Goal: Navigation & Orientation: Find specific page/section

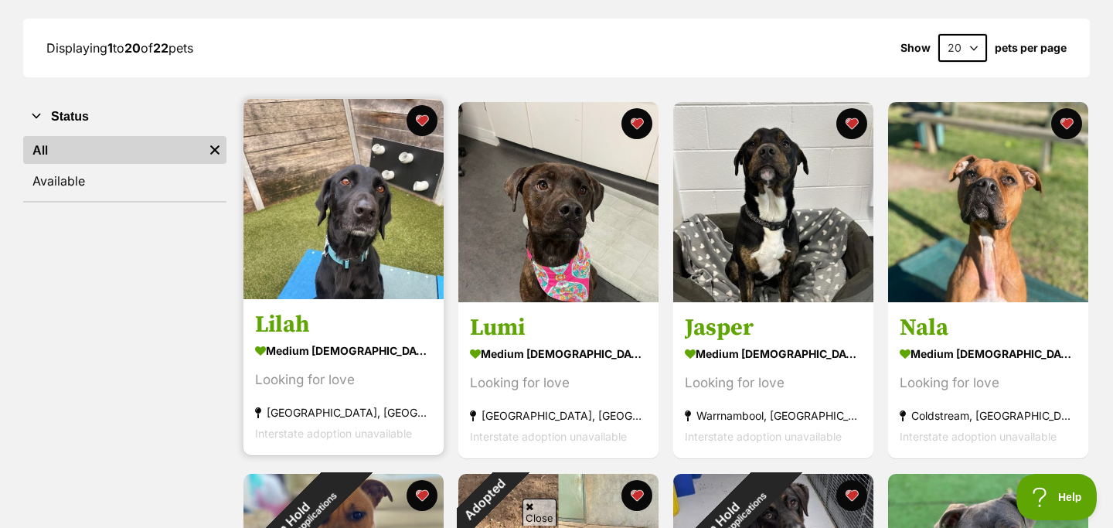
click at [298, 325] on h3 "Lilah" at bounding box center [343, 325] width 177 height 29
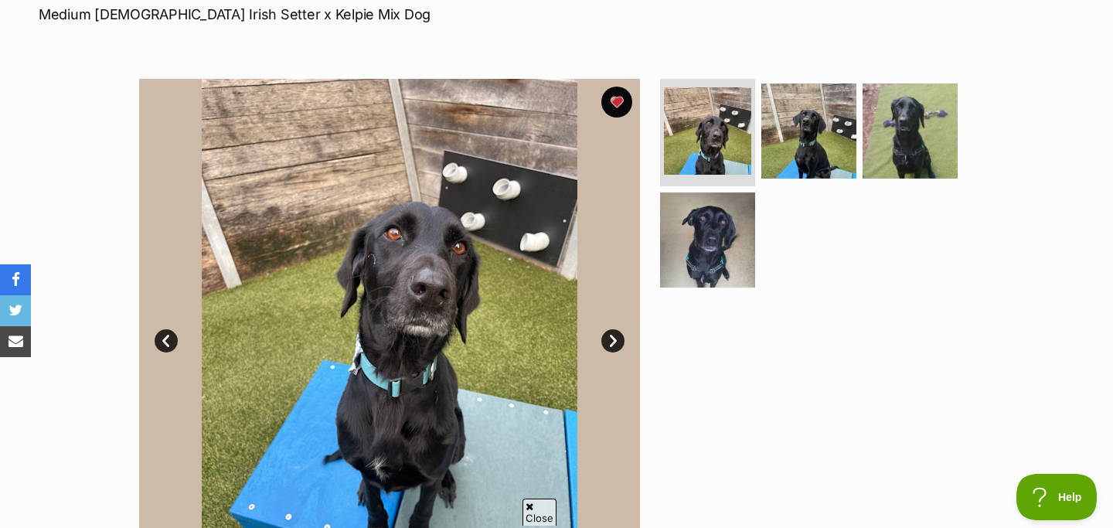
click at [609, 342] on link "Next" at bounding box center [612, 340] width 23 height 23
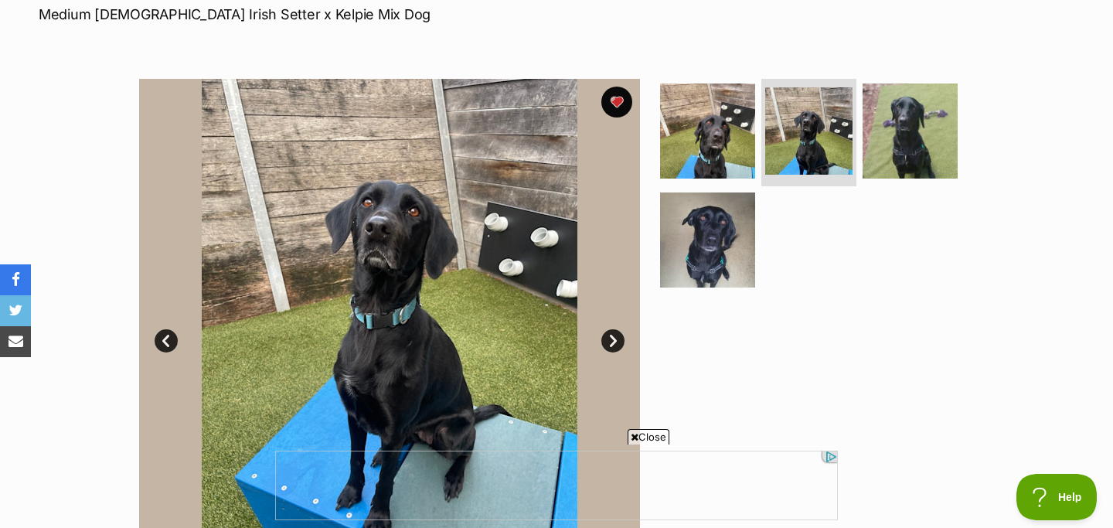
click at [609, 342] on link "Next" at bounding box center [612, 340] width 23 height 23
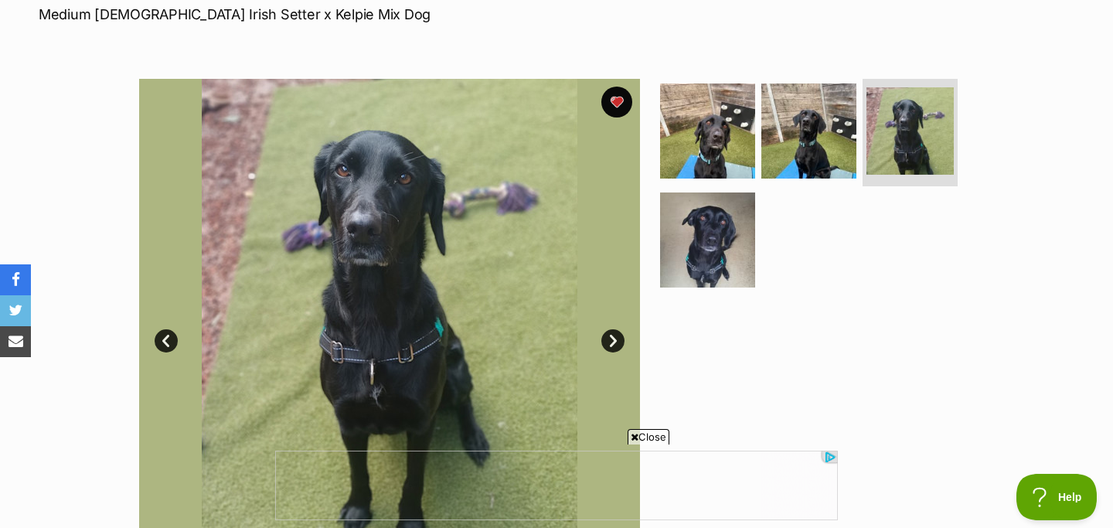
click at [609, 342] on link "Next" at bounding box center [612, 340] width 23 height 23
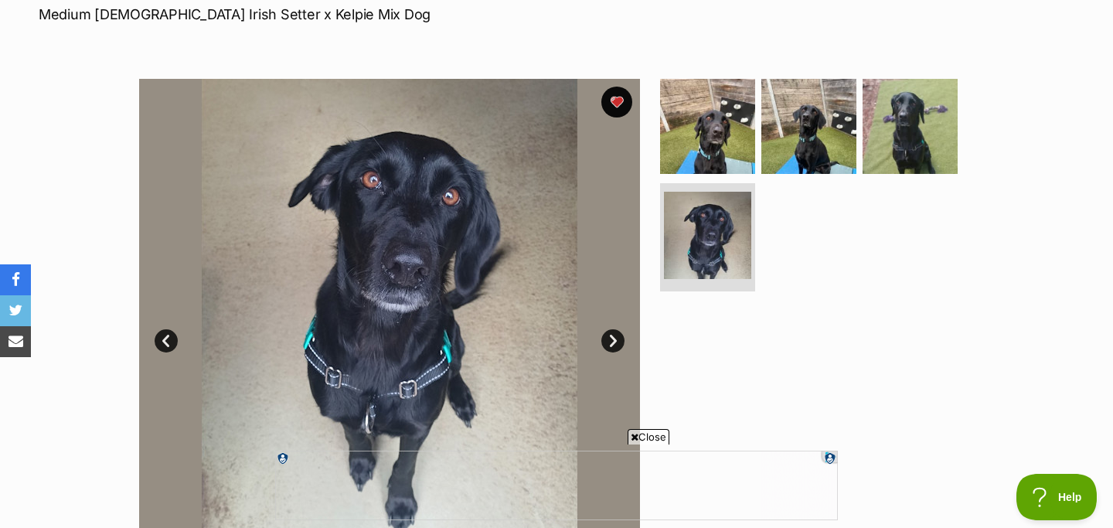
click at [610, 342] on link "Next" at bounding box center [612, 340] width 23 height 23
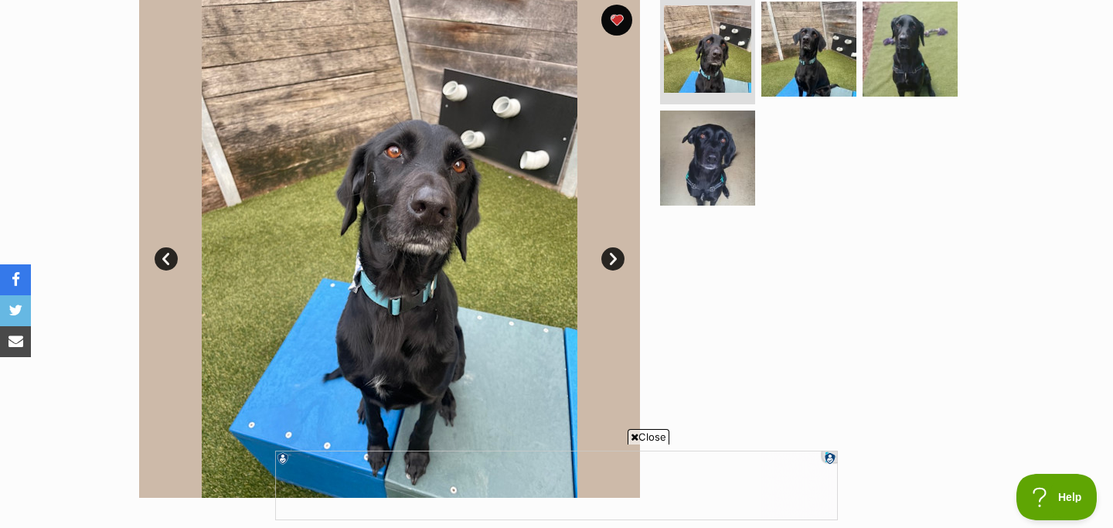
scroll to position [326, 0]
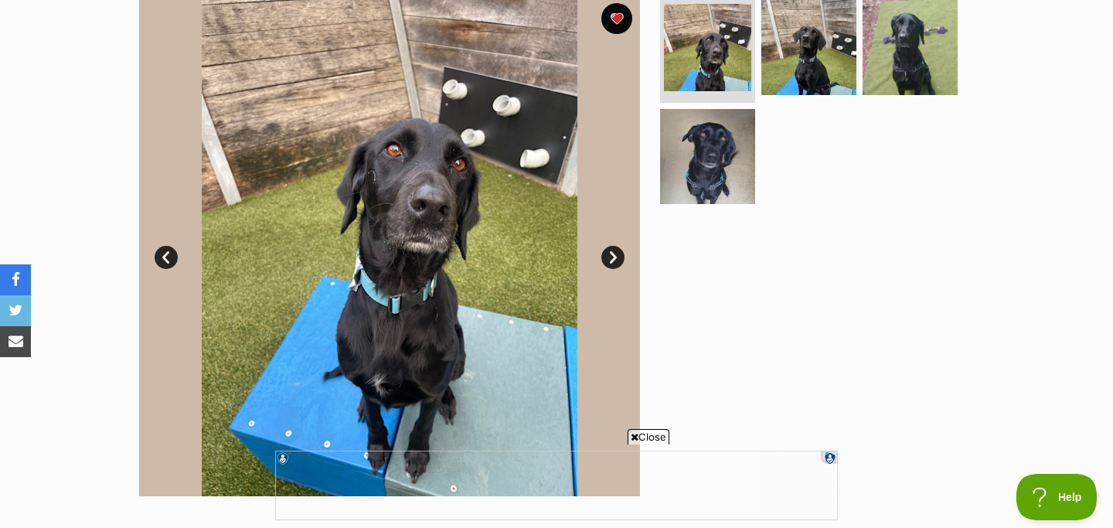
click at [604, 254] on link "Next" at bounding box center [612, 257] width 23 height 23
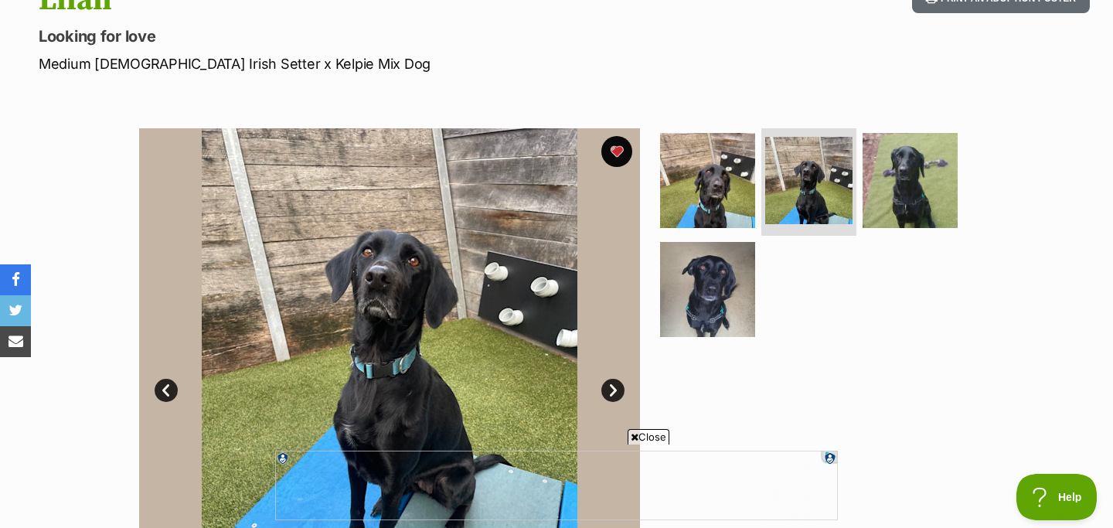
scroll to position [192, 0]
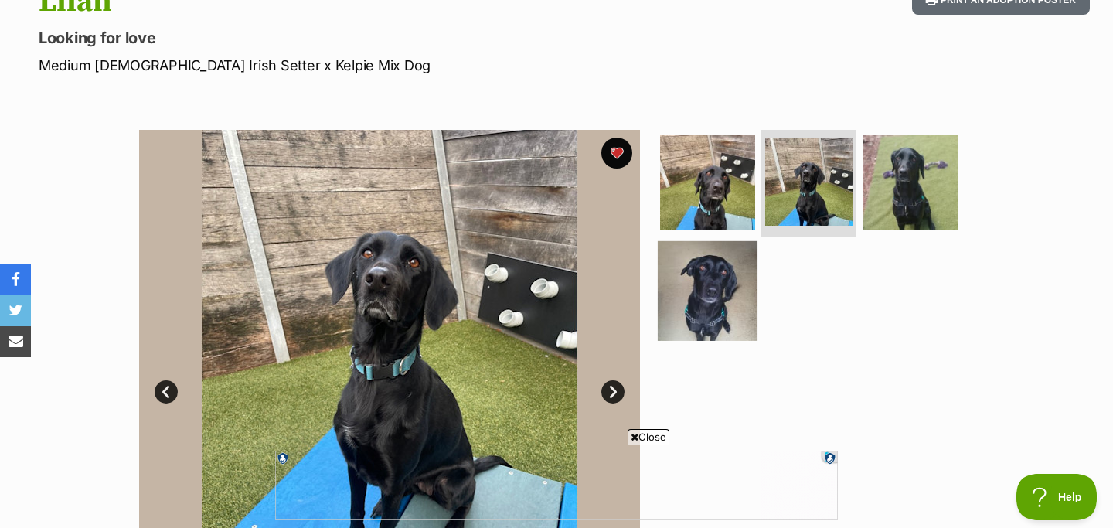
click at [730, 289] on img at bounding box center [708, 291] width 100 height 100
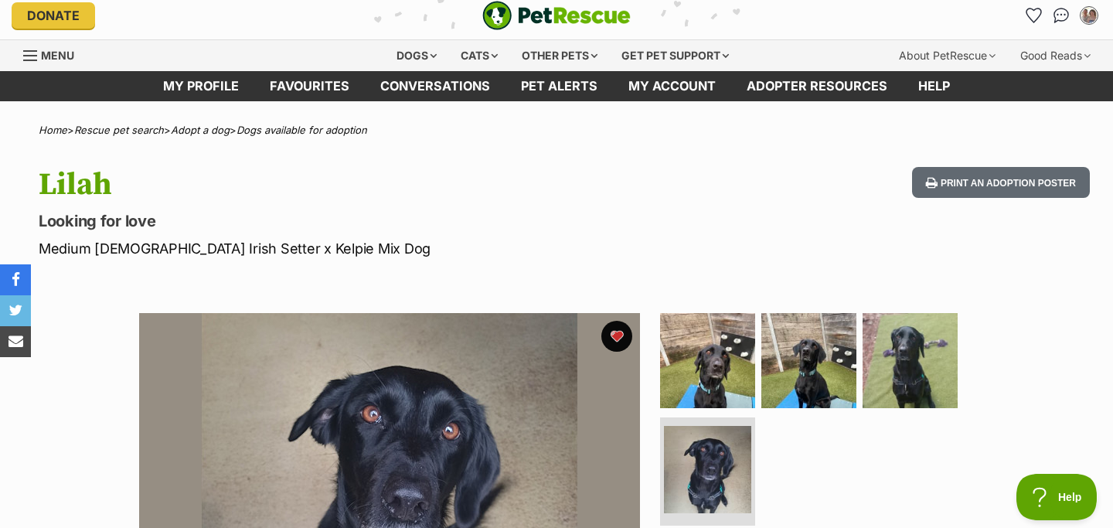
scroll to position [0, 0]
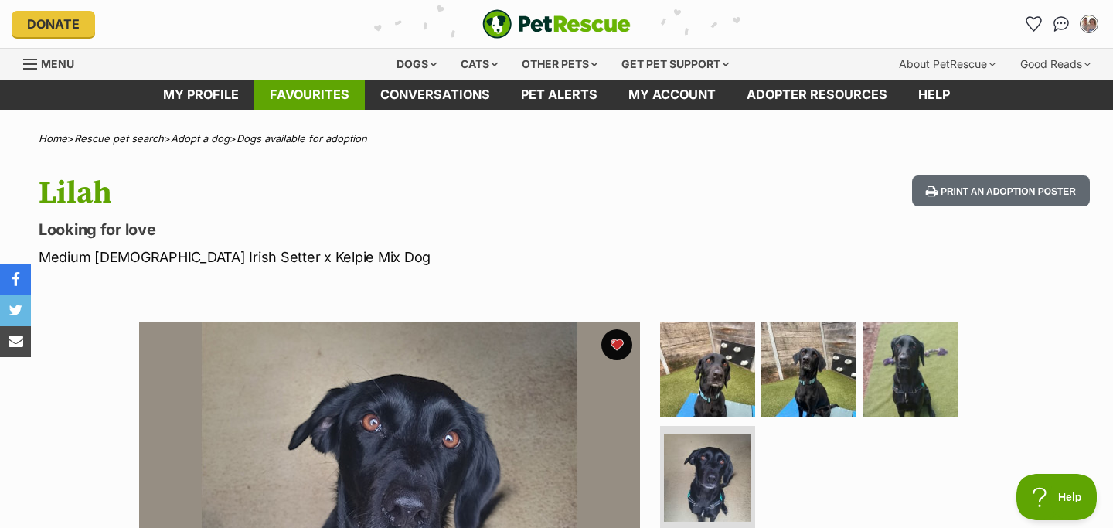
click at [321, 100] on link "Favourites" at bounding box center [309, 95] width 111 height 30
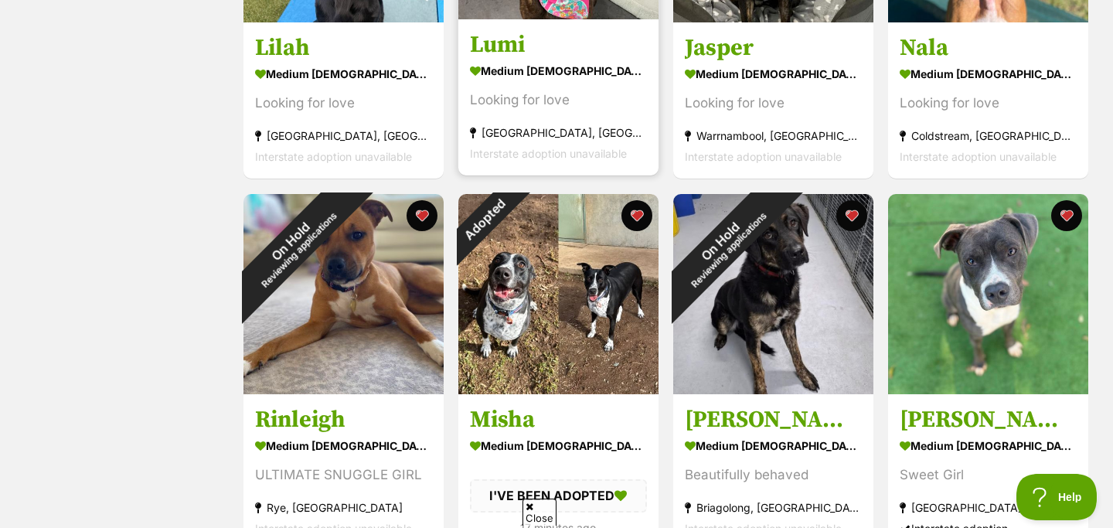
scroll to position [495, 0]
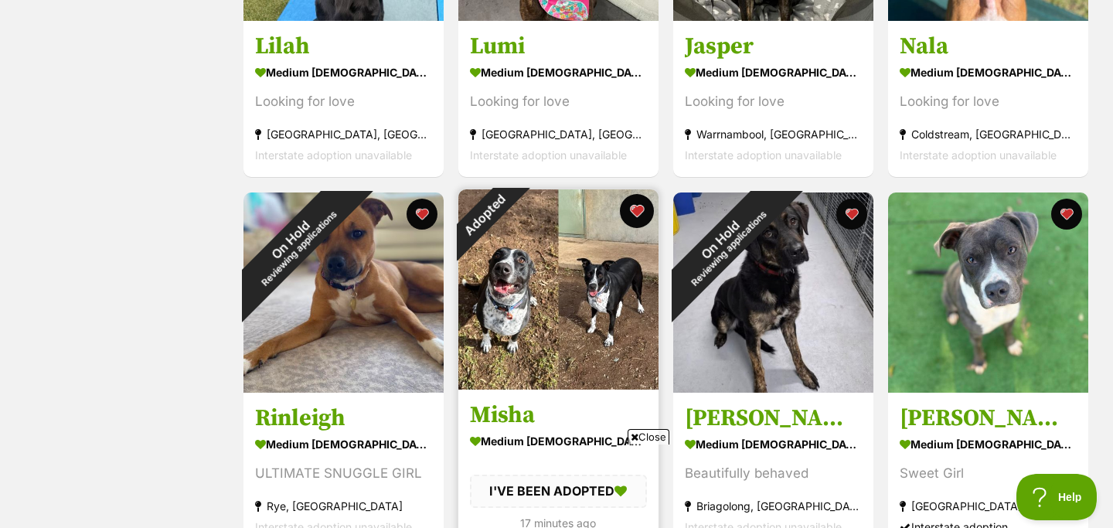
click at [636, 209] on button "favourite" at bounding box center [637, 211] width 34 height 34
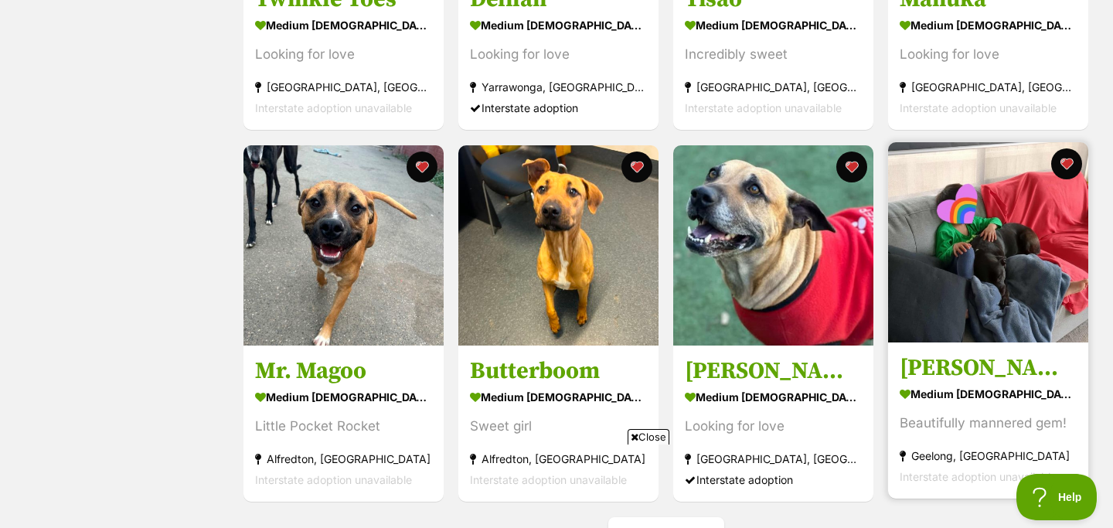
scroll to position [1658, 0]
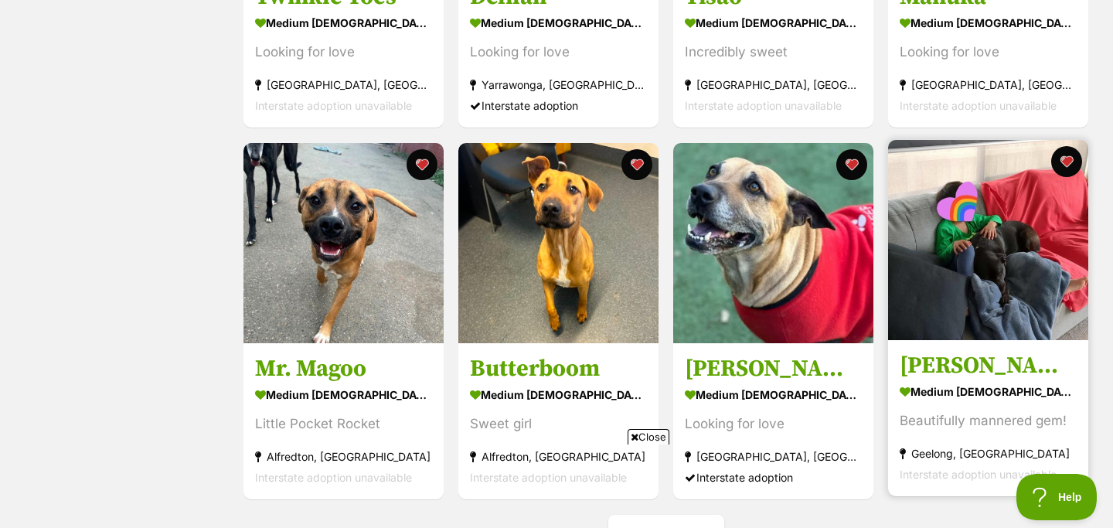
click at [936, 359] on h3 "[PERSON_NAME]" at bounding box center [988, 365] width 177 height 29
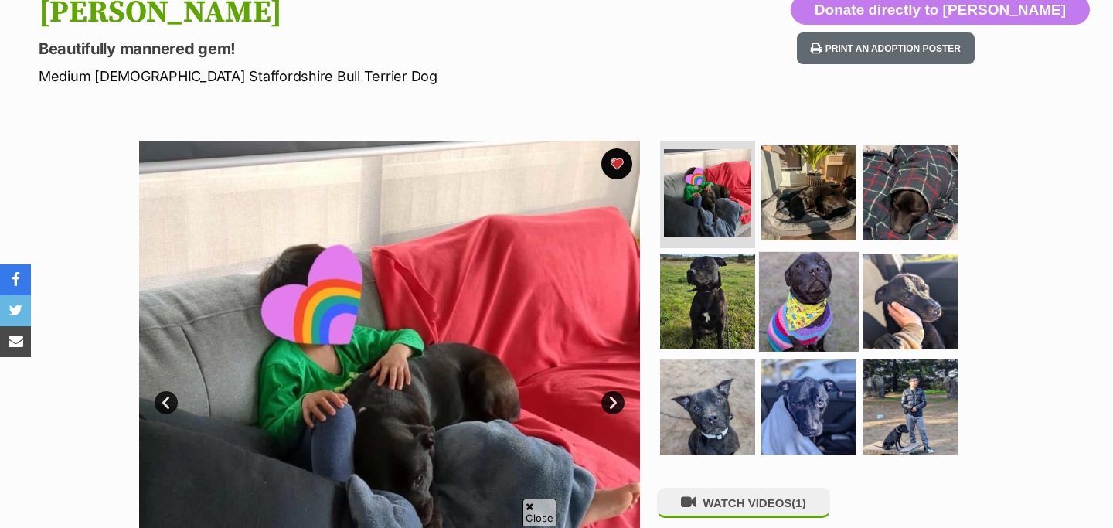
click at [825, 298] on img at bounding box center [809, 302] width 100 height 100
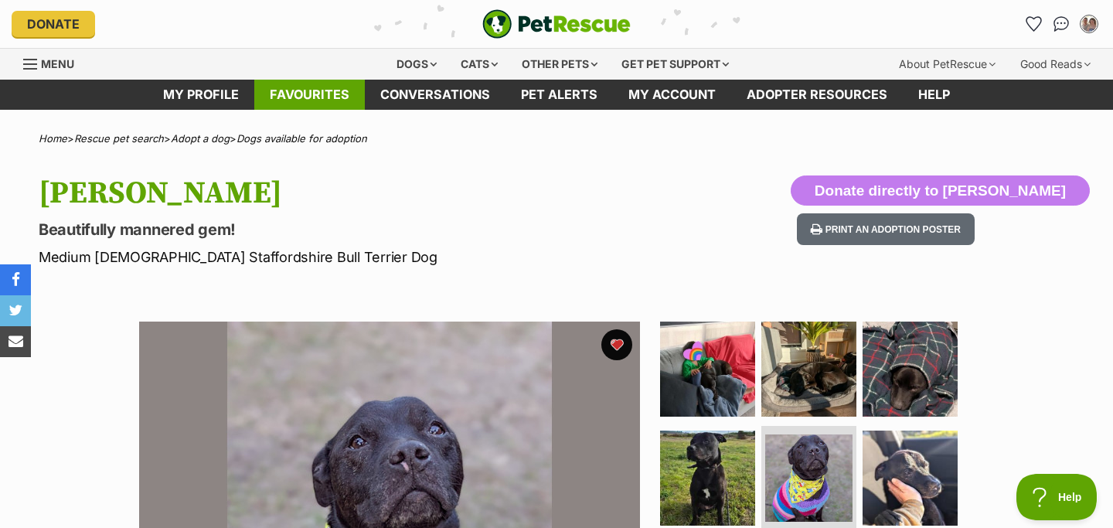
click at [328, 107] on link "Favourites" at bounding box center [309, 95] width 111 height 30
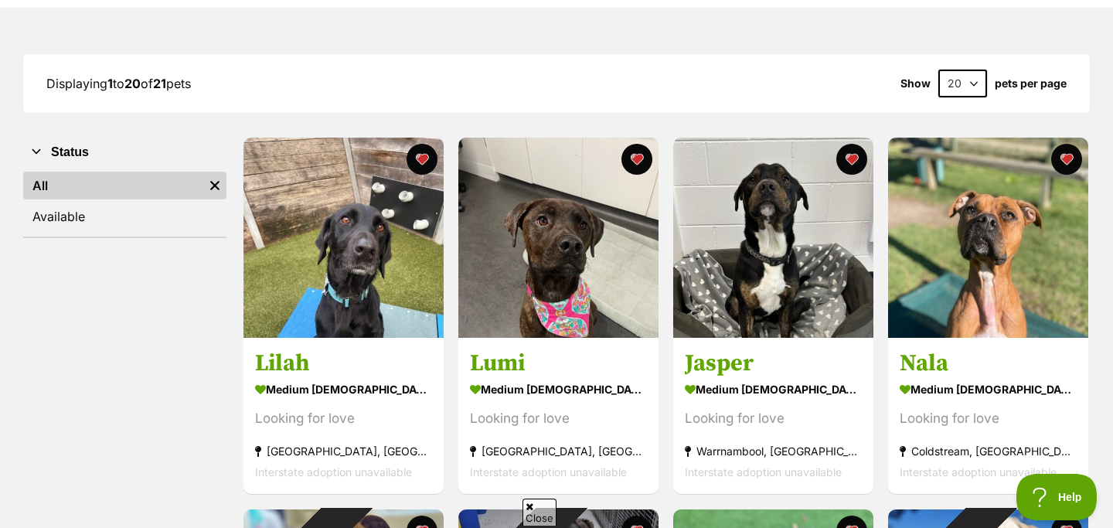
scroll to position [214, 0]
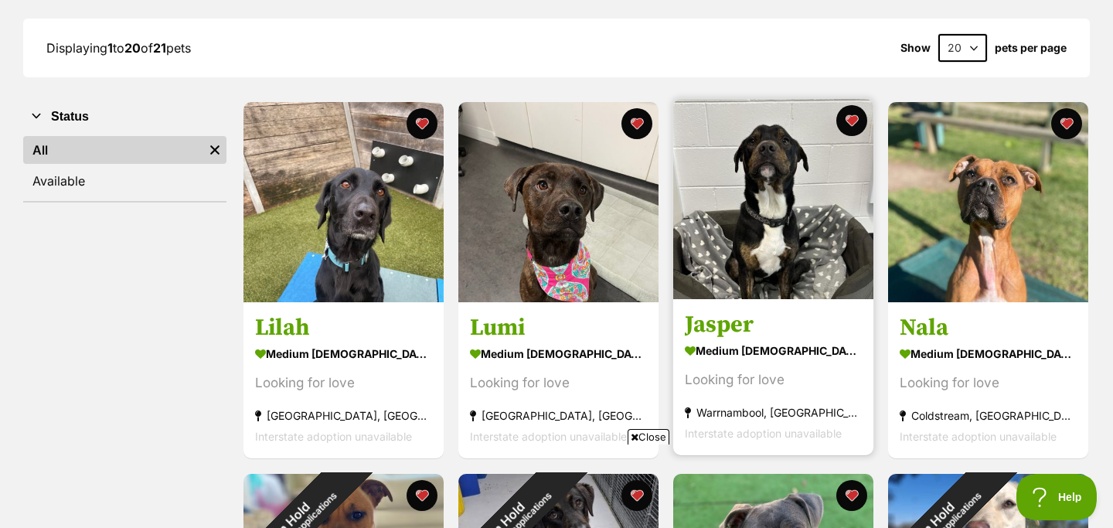
click at [723, 331] on h3 "Jasper" at bounding box center [773, 325] width 177 height 29
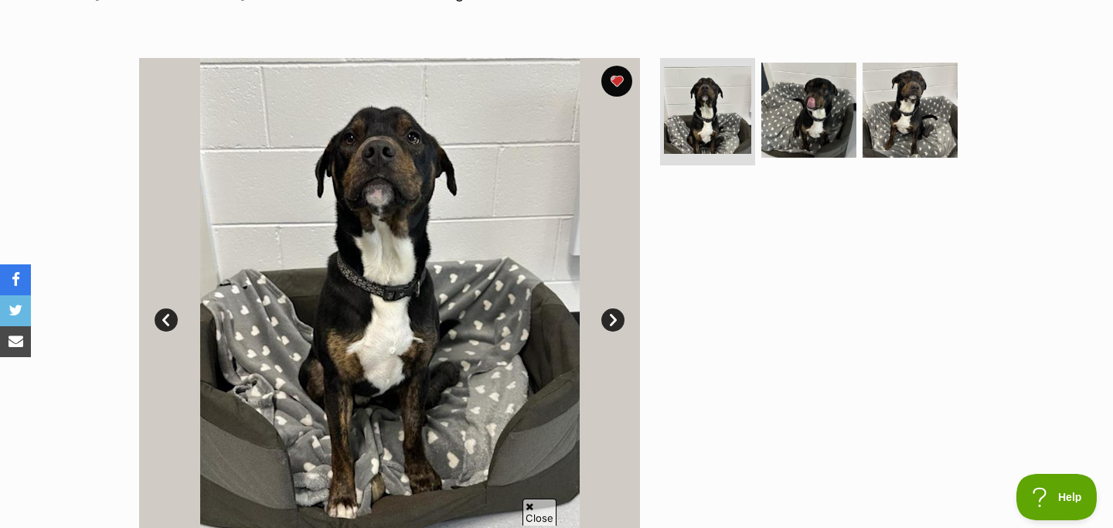
click at [612, 321] on link "Next" at bounding box center [612, 319] width 23 height 23
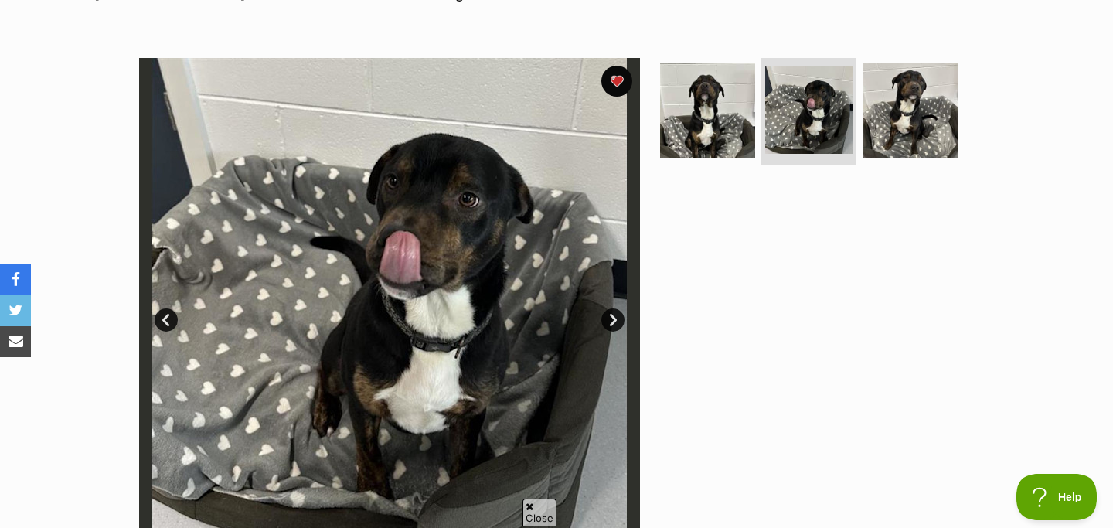
click at [612, 321] on link "Next" at bounding box center [612, 319] width 23 height 23
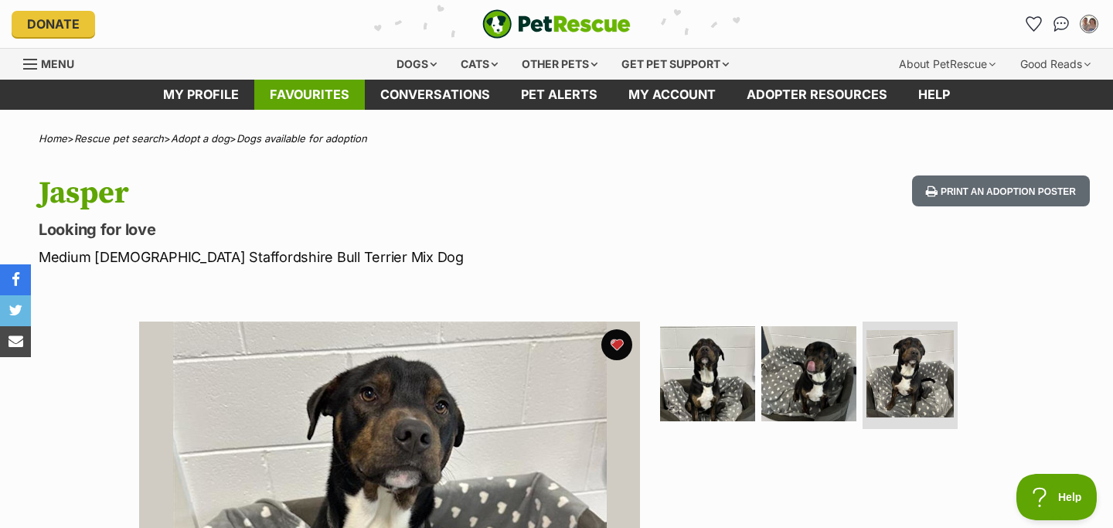
click at [324, 95] on link "Favourites" at bounding box center [309, 95] width 111 height 30
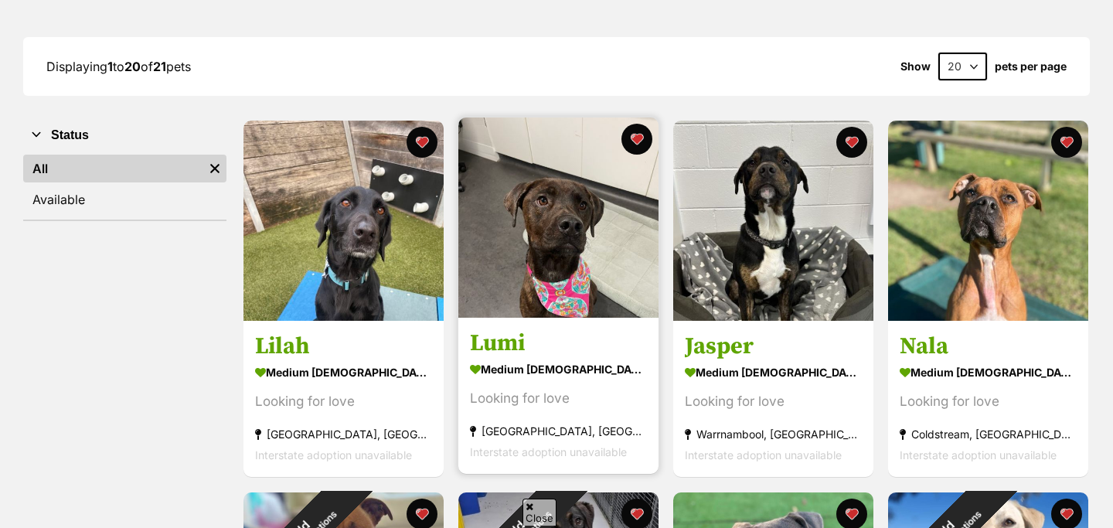
click at [514, 339] on h3 "Lumi" at bounding box center [558, 343] width 177 height 29
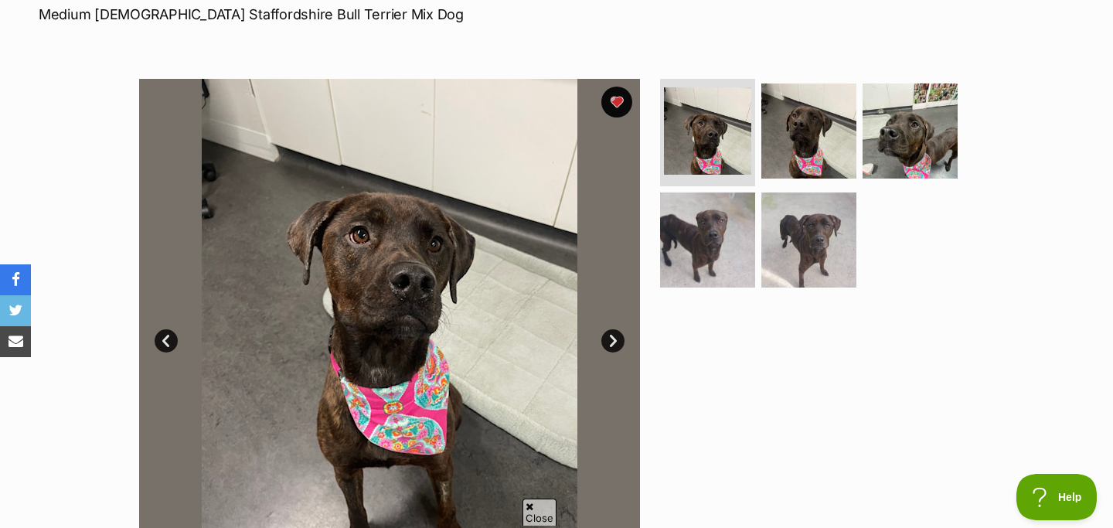
click at [618, 343] on link "Next" at bounding box center [612, 340] width 23 height 23
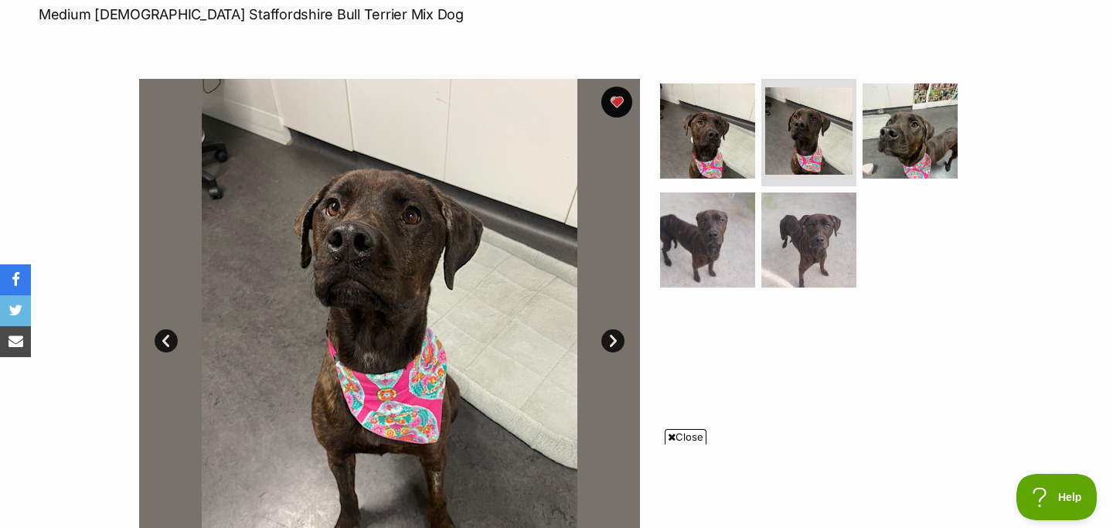
click at [618, 343] on link "Next" at bounding box center [612, 340] width 23 height 23
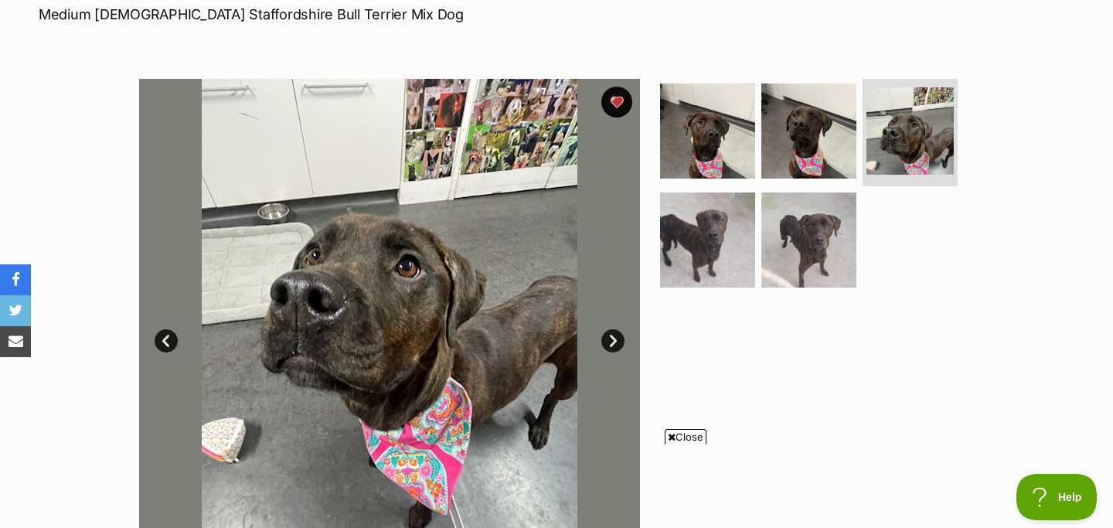
click at [616, 343] on link "Next" at bounding box center [612, 340] width 23 height 23
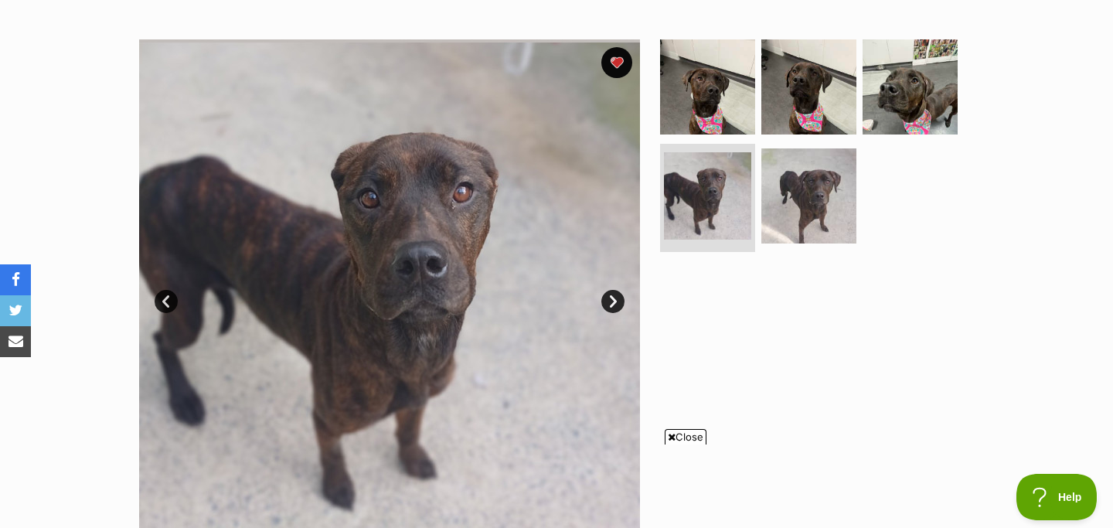
scroll to position [285, 0]
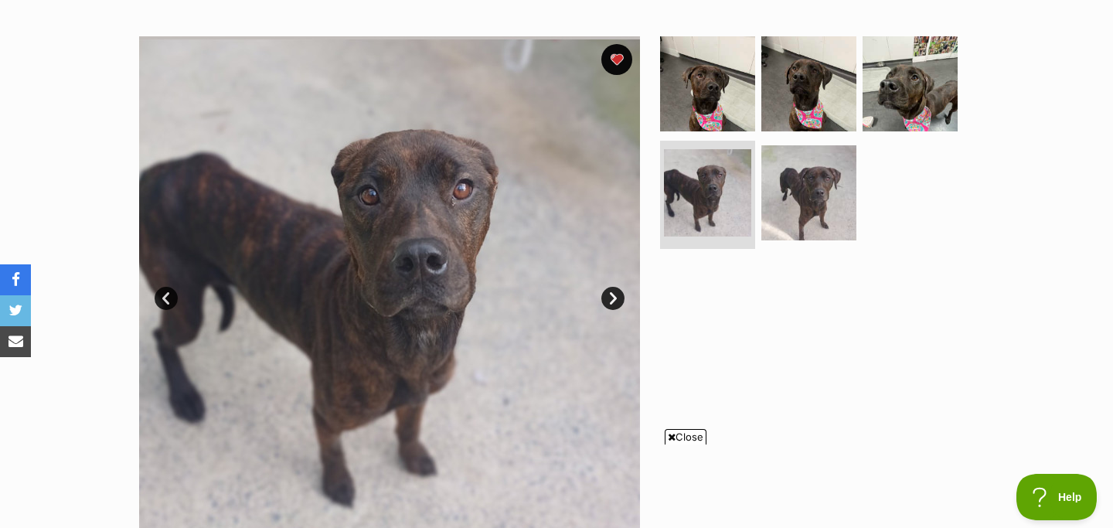
click at [611, 295] on link "Next" at bounding box center [612, 298] width 23 height 23
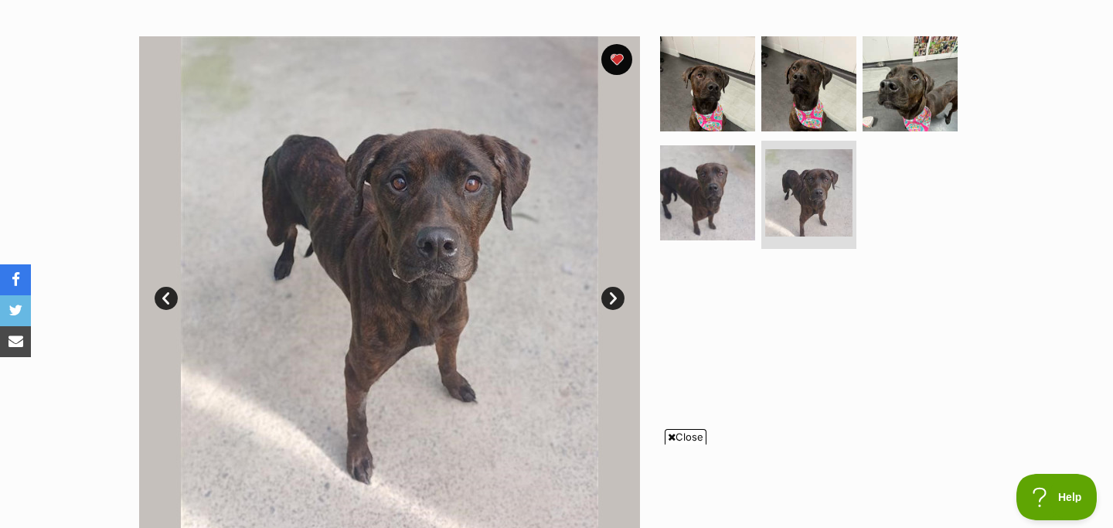
scroll to position [0, 0]
